Goal: Navigation & Orientation: Go to known website

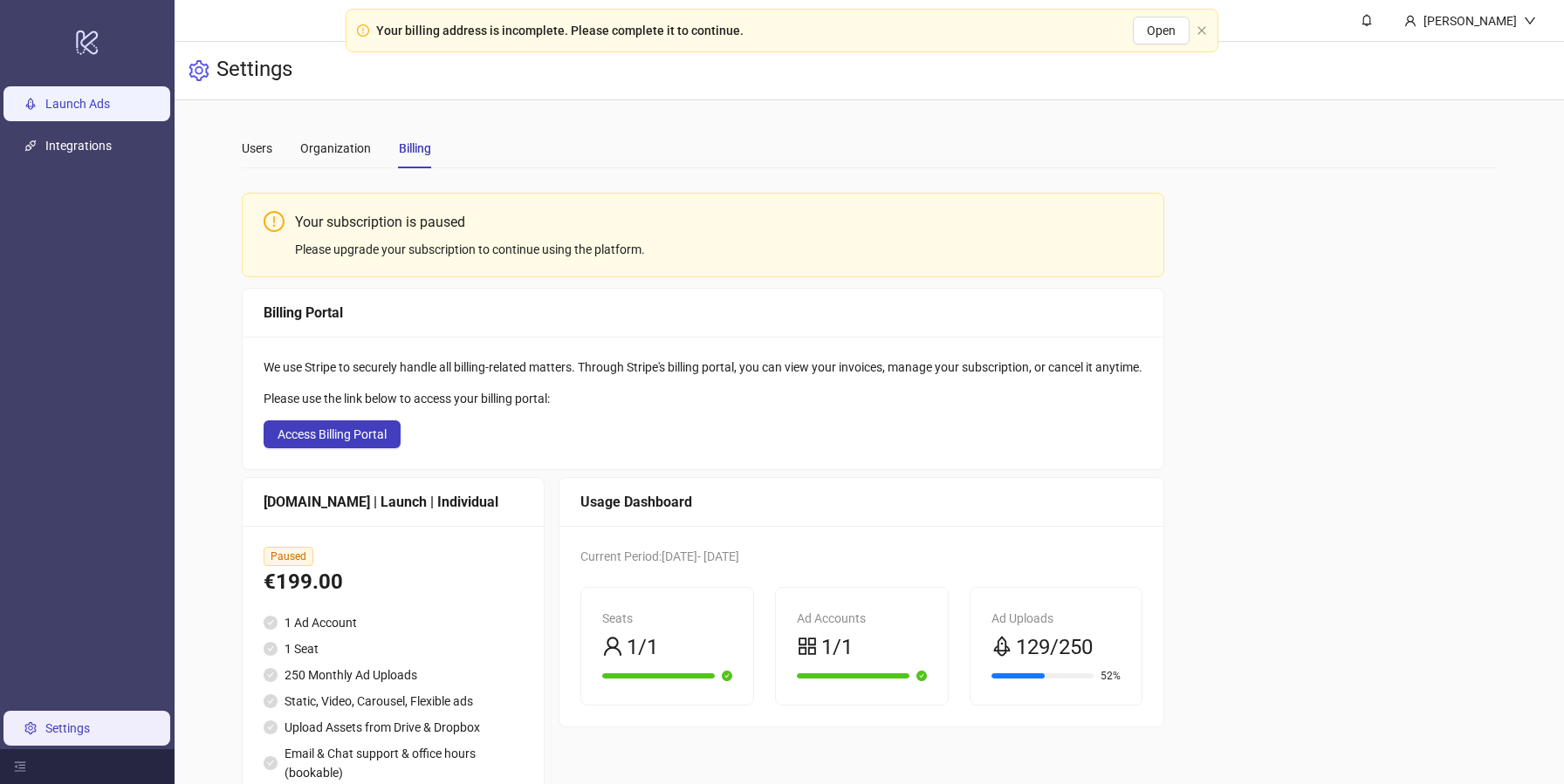
click at [88, 111] on link "Launch Ads" at bounding box center [77, 103] width 65 height 14
click at [72, 83] on ul "Launch Ads Integrations Settings" at bounding box center [87, 416] width 174 height 666
click at [72, 101] on link "Launch Ads" at bounding box center [77, 103] width 65 height 14
click at [1209, 31] on div "Your billing address is incomplete. Please complete it to continue. Open" at bounding box center [782, 31] width 872 height 44
click at [1201, 31] on icon "close" at bounding box center [1201, 30] width 8 height 8
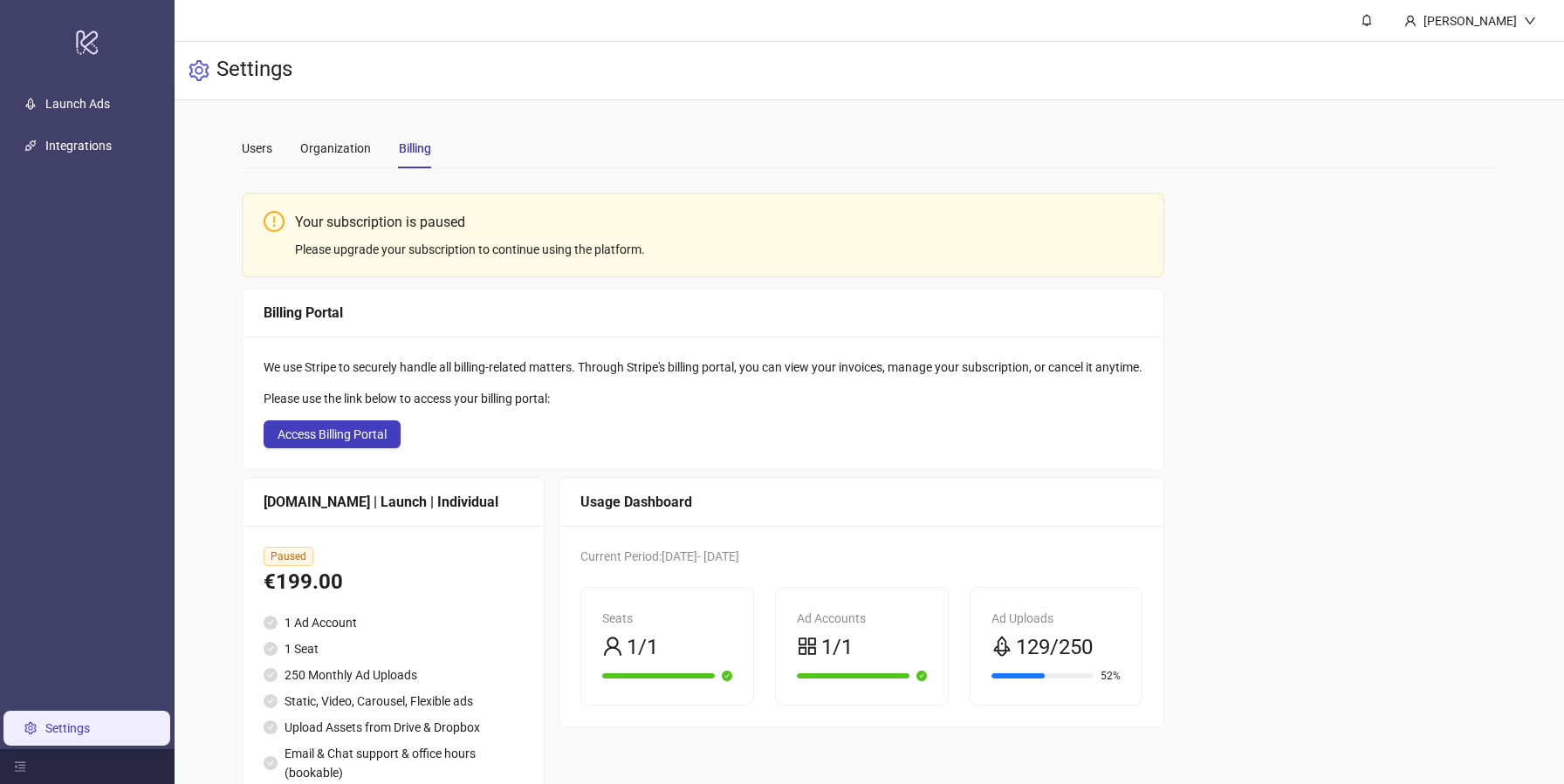
scroll to position [69, 0]
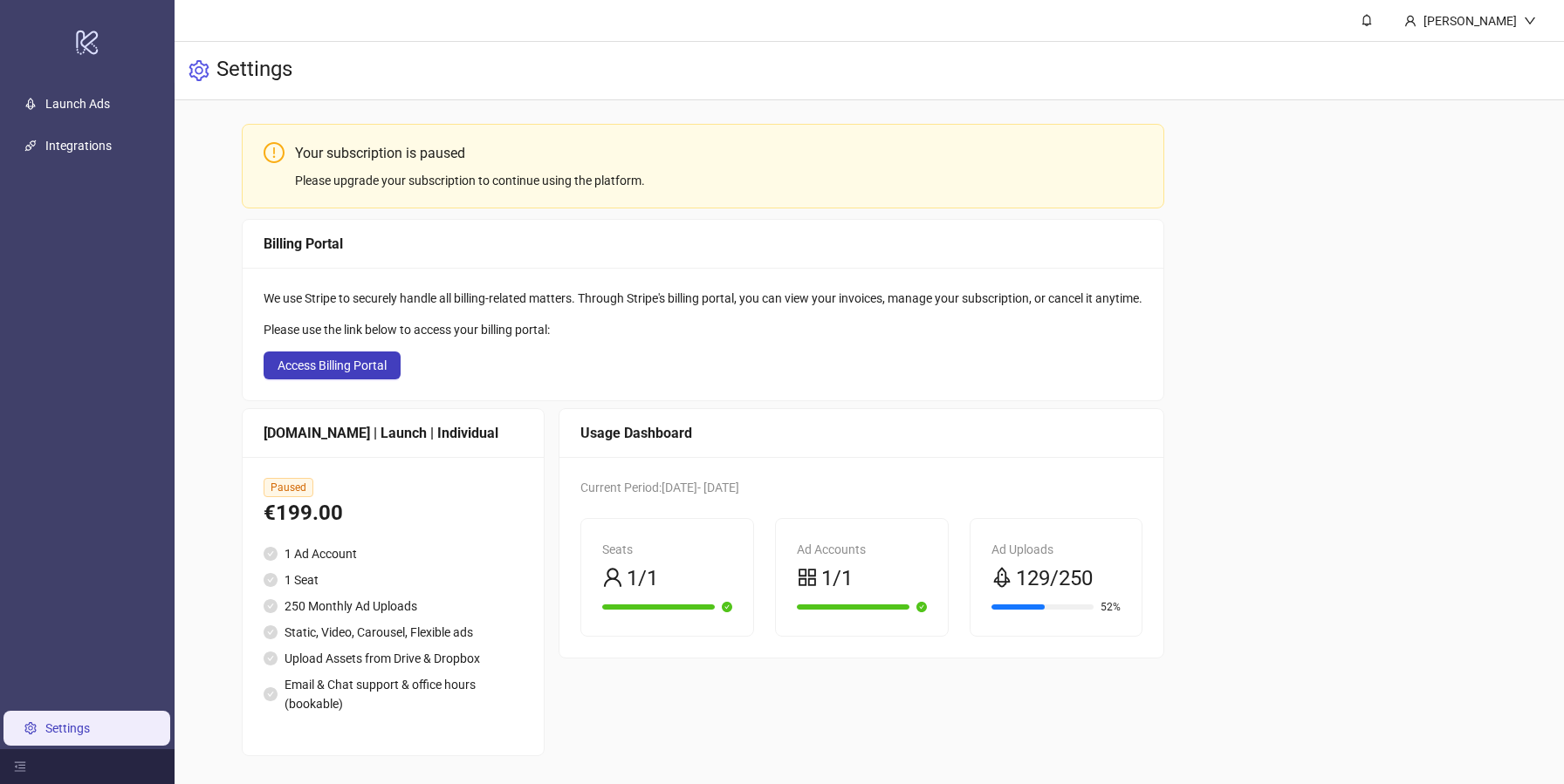
click at [773, 64] on div "Settings" at bounding box center [869, 71] width 1390 height 58
click at [1496, 31] on div "Yuliia Hrabenko" at bounding box center [1470, 20] width 160 height 41
click at [1467, 66] on span "Logout" at bounding box center [1494, 62] width 84 height 19
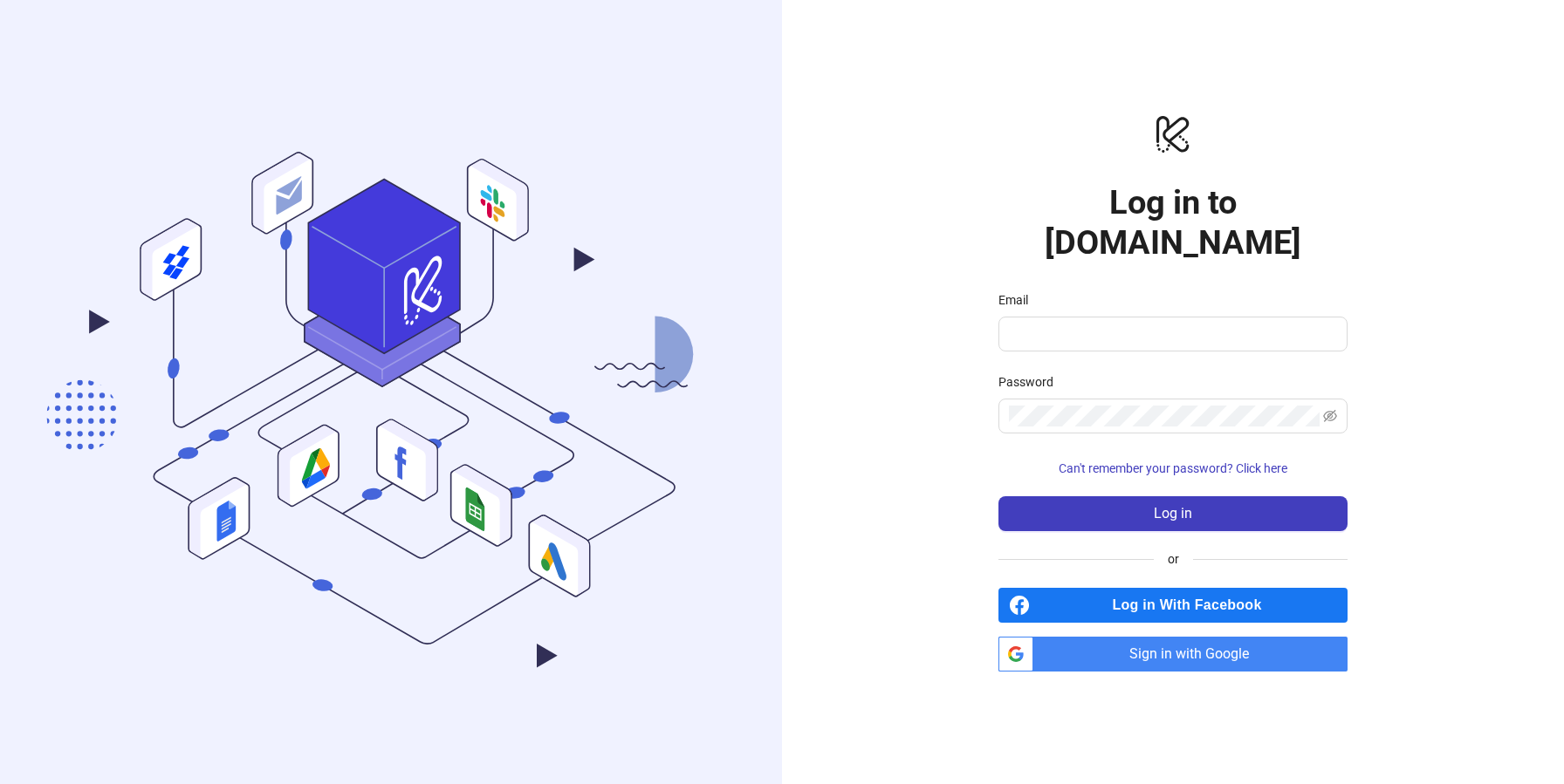
click at [1075, 637] on span "Sign in with Google" at bounding box center [1194, 654] width 307 height 34
click at [1078, 642] on span "Sign in with Google" at bounding box center [1194, 654] width 307 height 34
click at [1039, 324] on input "Email" at bounding box center [1171, 335] width 324 height 21
click at [892, 427] on div "logo/logo-mobile Log in to Kitchn.io Email Password Can't remember your passwor…" at bounding box center [1174, 392] width 782 height 784
click at [1112, 462] on span "Can't remember your password? Click here" at bounding box center [1173, 468] width 229 height 14
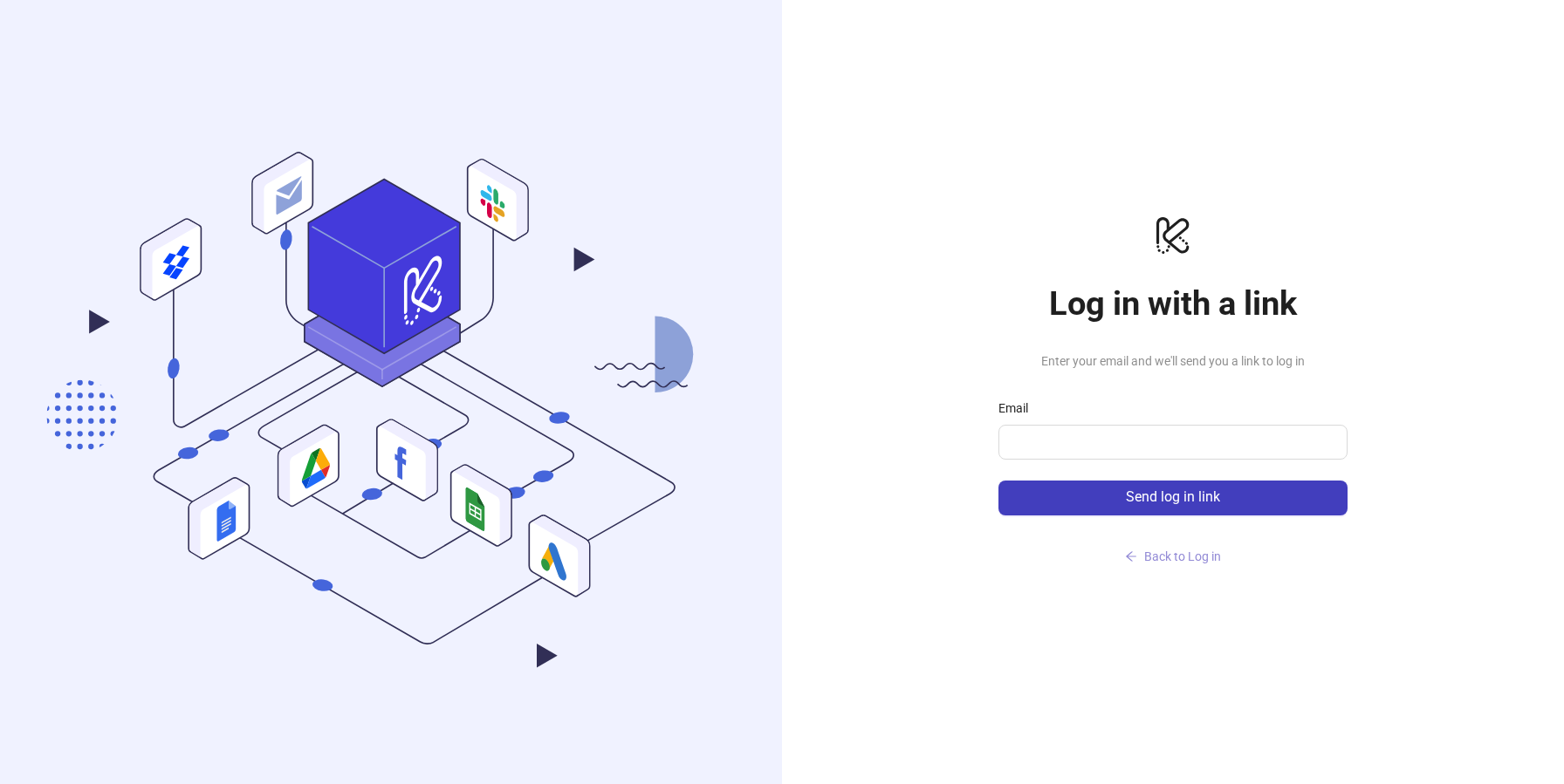
click at [1141, 570] on button "Back to Log in" at bounding box center [1173, 556] width 349 height 28
